Goal: Transaction & Acquisition: Download file/media

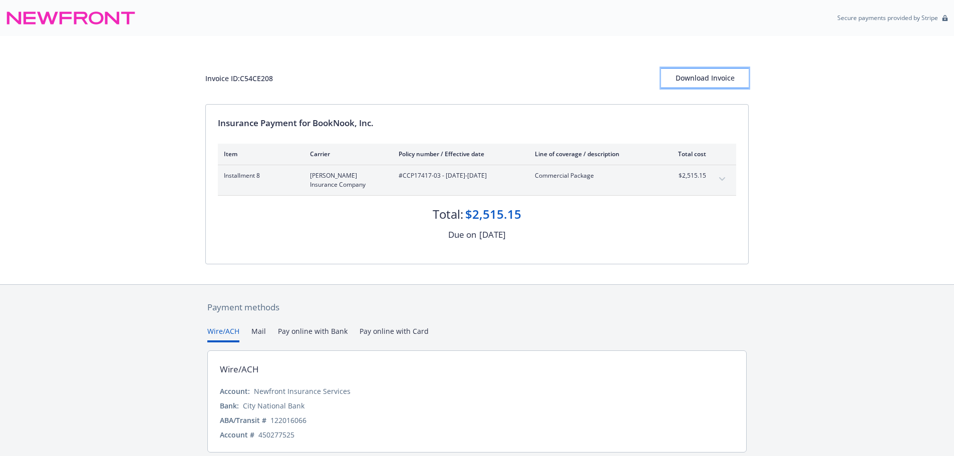
click at [689, 77] on div "Download Invoice" at bounding box center [705, 78] width 88 height 19
click at [683, 76] on div "Download Invoice" at bounding box center [705, 78] width 88 height 19
